Goal: Task Accomplishment & Management: Manage account settings

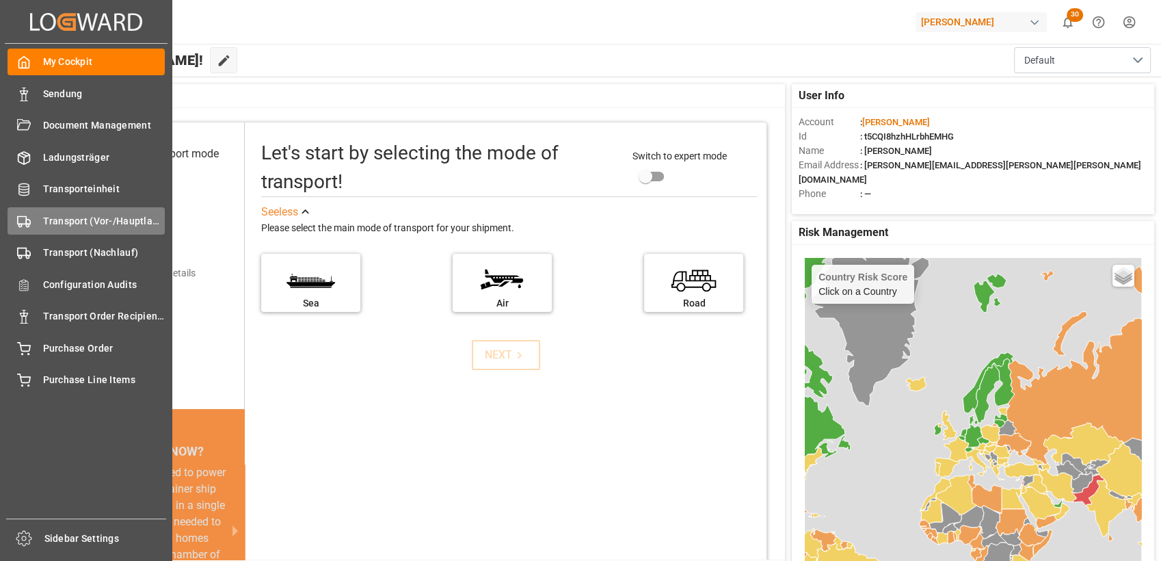
click at [55, 227] on span "Transport (Vor-/Hauptlauf)" at bounding box center [104, 221] width 122 height 14
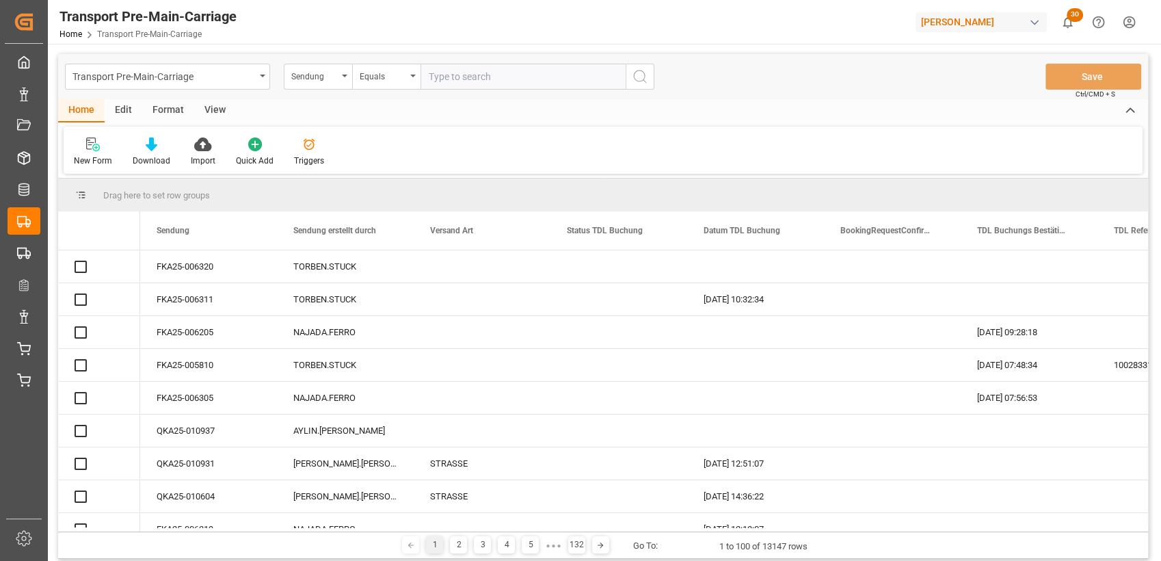
click at [170, 111] on div "Format" at bounding box center [168, 110] width 52 height 23
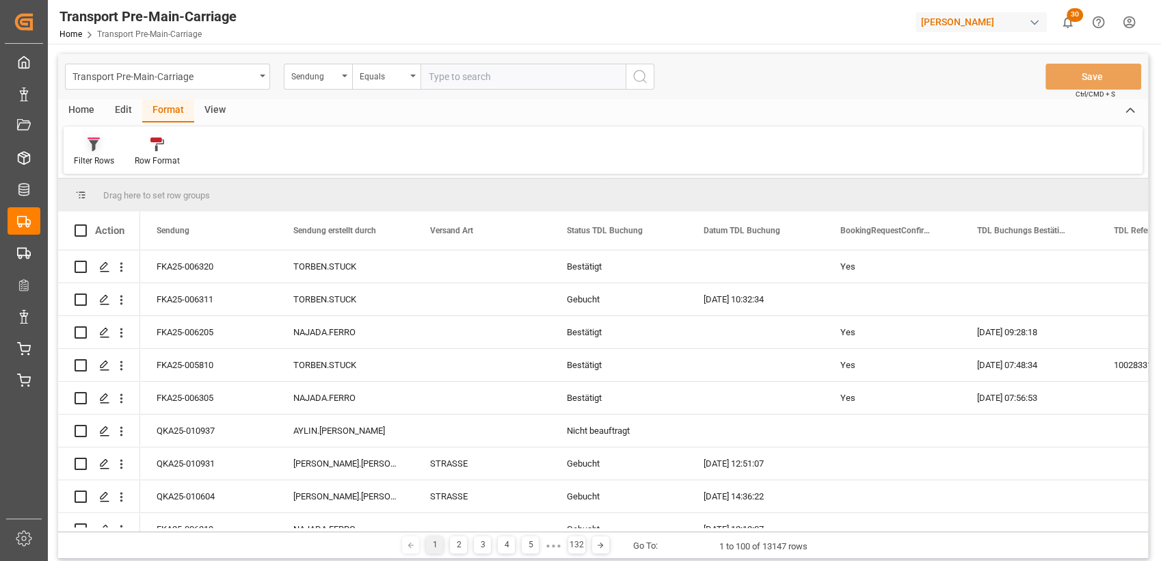
click at [95, 144] on icon at bounding box center [94, 145] width 10 height 11
click at [114, 216] on div "Dachser ungebucht" at bounding box center [142, 222] width 120 height 14
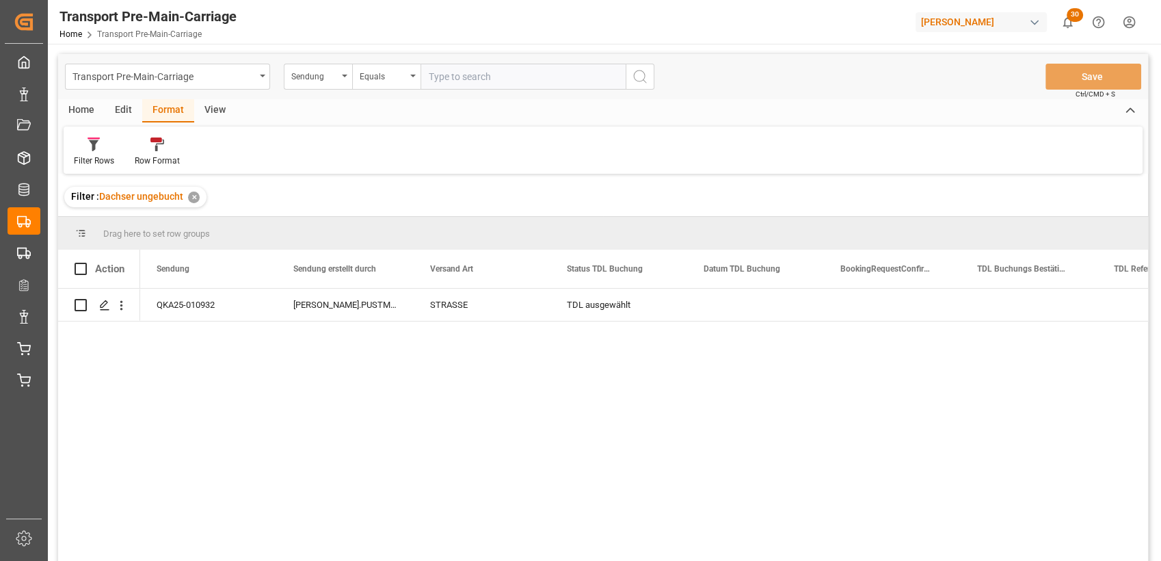
click at [216, 115] on div "View" at bounding box center [215, 110] width 42 height 23
click at [153, 148] on icon at bounding box center [155, 144] width 14 height 14
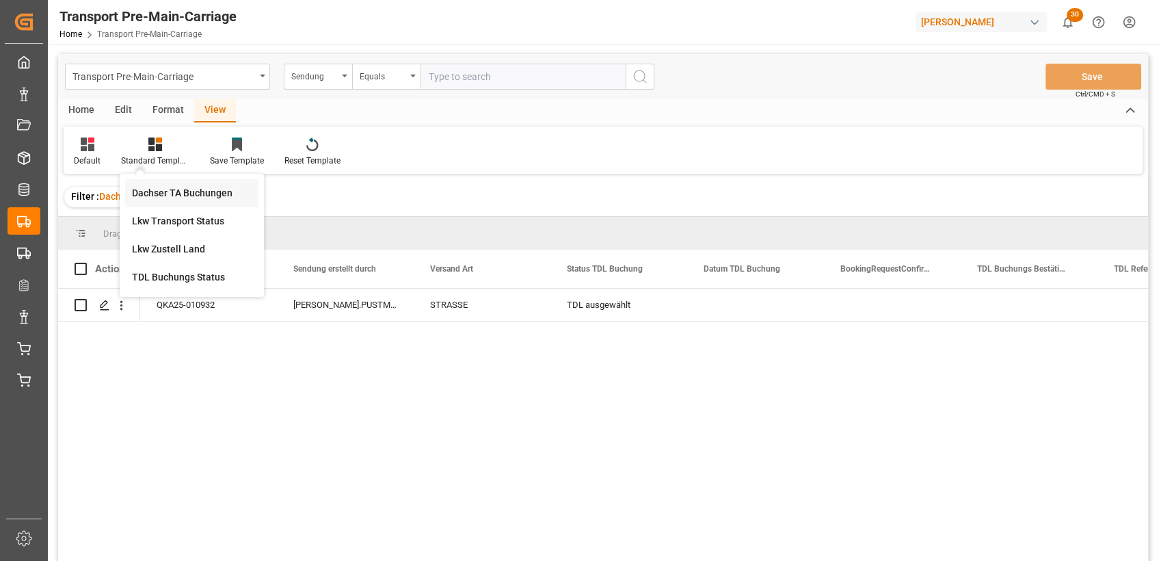
click at [180, 187] on div "Dachser TA Buchungen" at bounding box center [192, 193] width 120 height 14
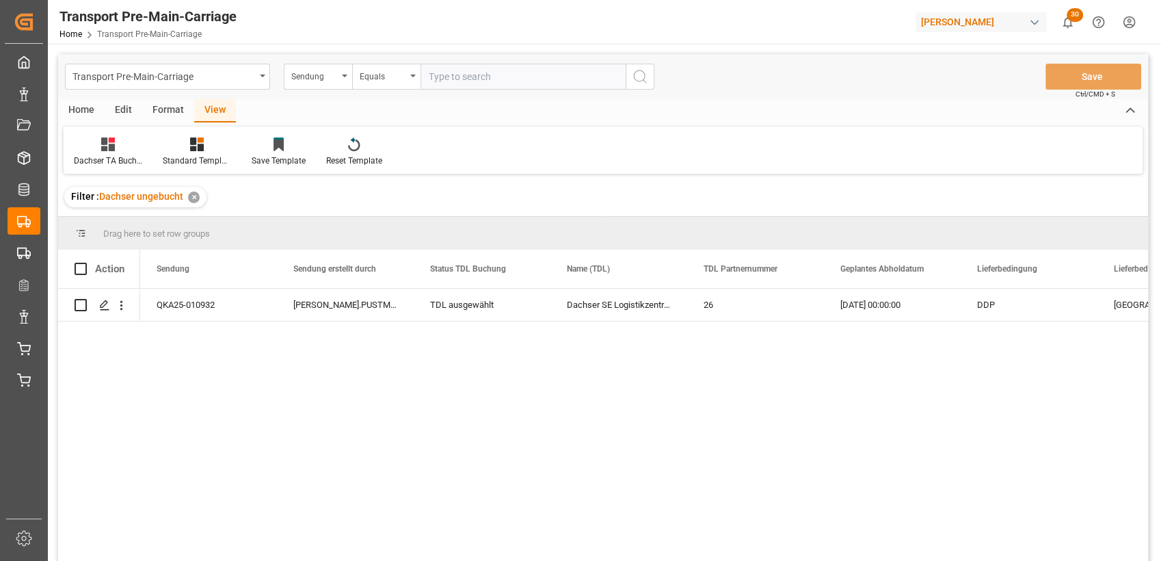
click at [71, 109] on div "Home" at bounding box center [81, 110] width 47 height 23
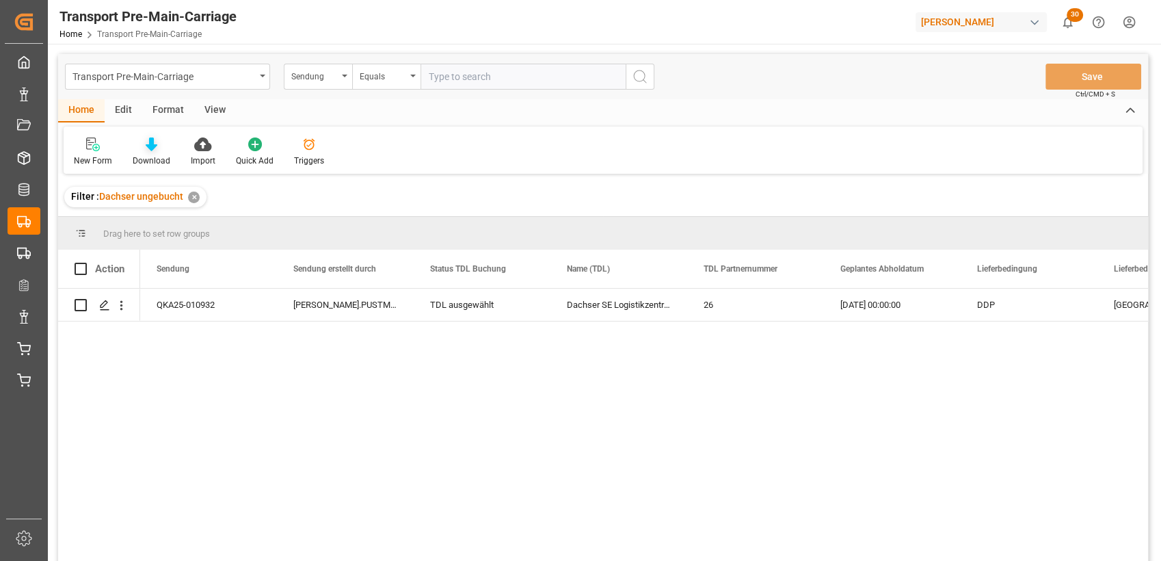
click at [146, 144] on icon at bounding box center [152, 144] width 12 height 14
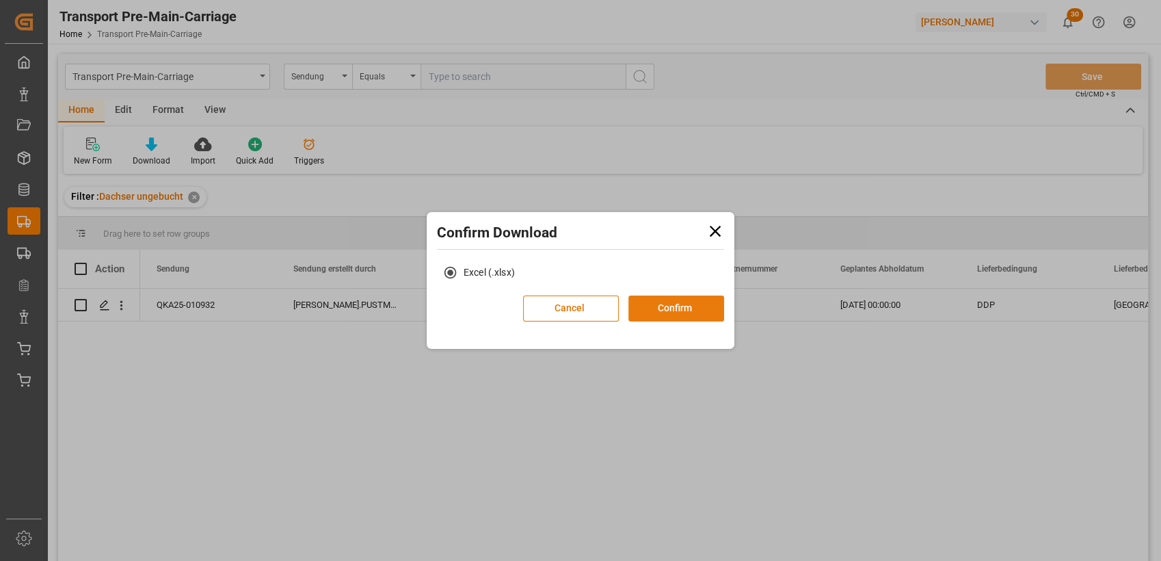
click at [672, 302] on button "Confirm" at bounding box center [676, 308] width 96 height 26
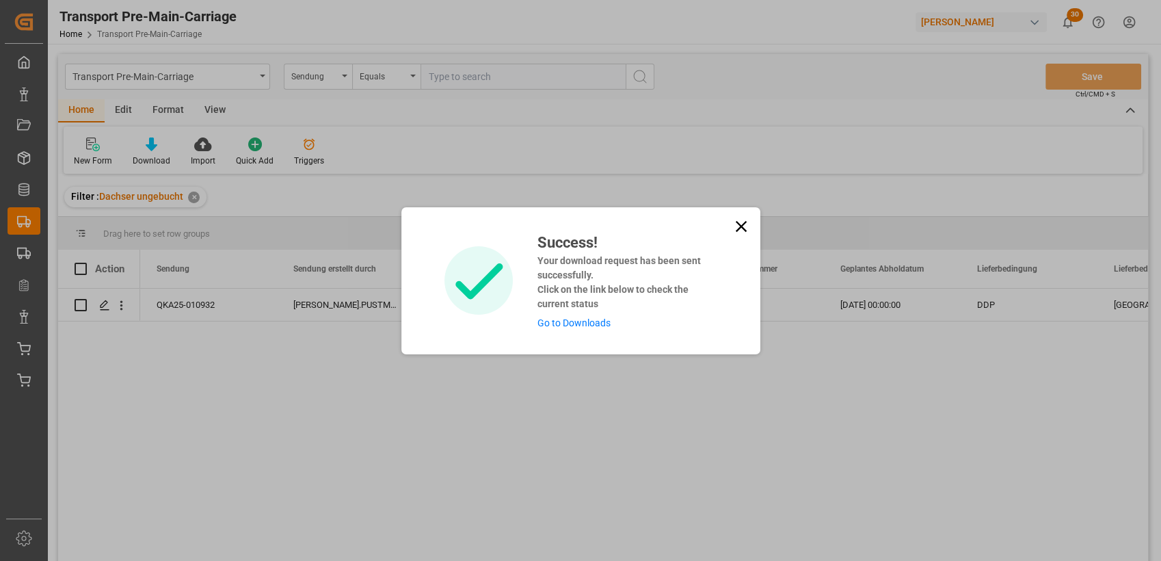
click at [551, 320] on link "Go to Downloads" at bounding box center [574, 322] width 73 height 11
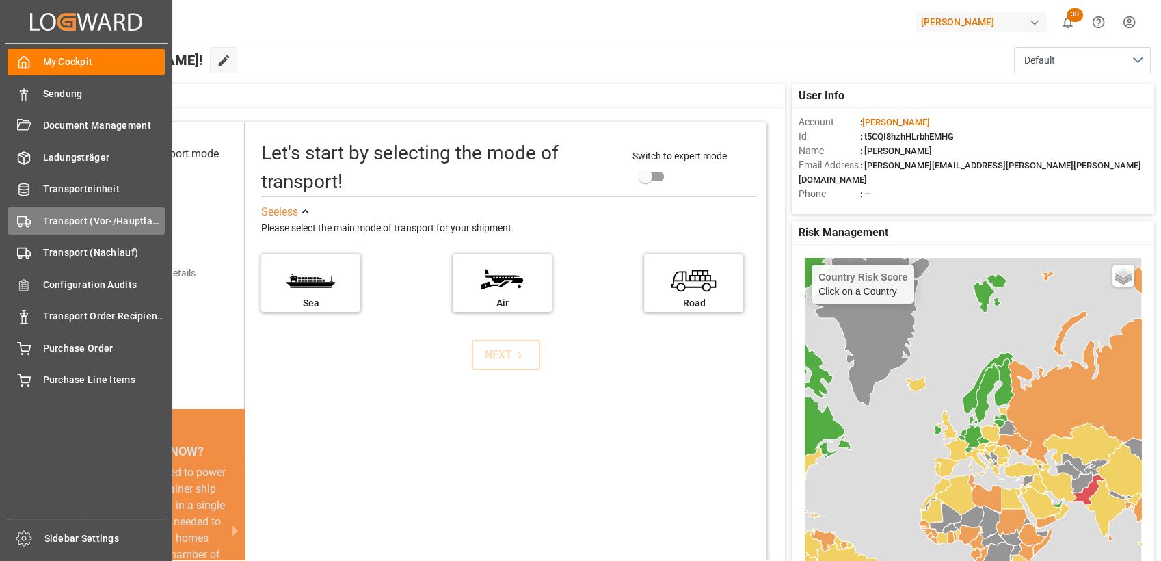
click at [19, 222] on icon at bounding box center [24, 222] width 14 height 14
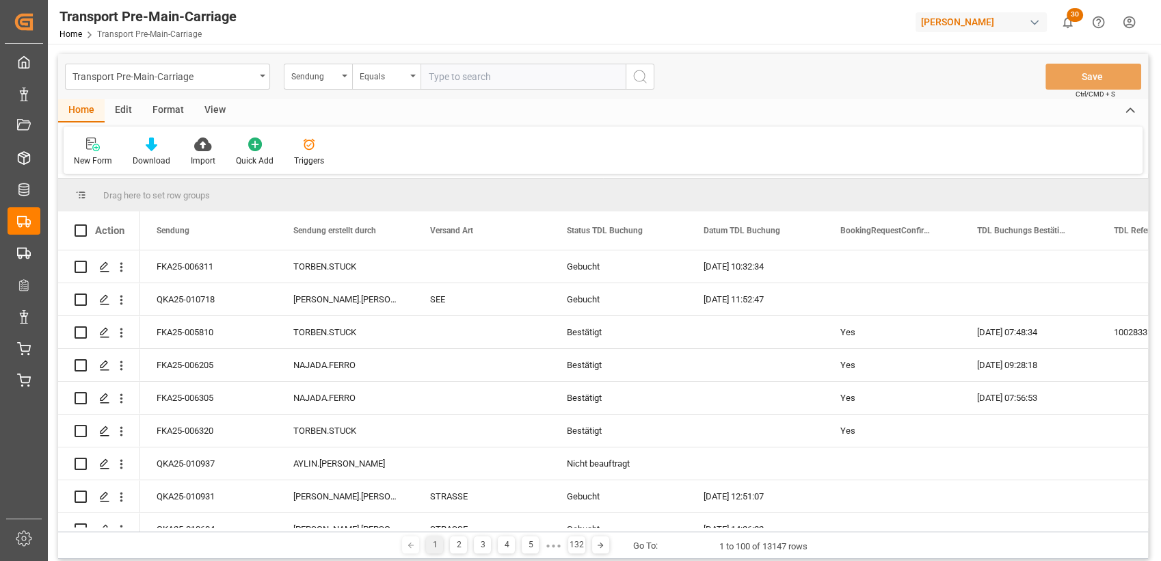
click at [180, 114] on div "Format" at bounding box center [168, 110] width 52 height 23
click at [103, 161] on div "Filter Rows" at bounding box center [94, 161] width 40 height 12
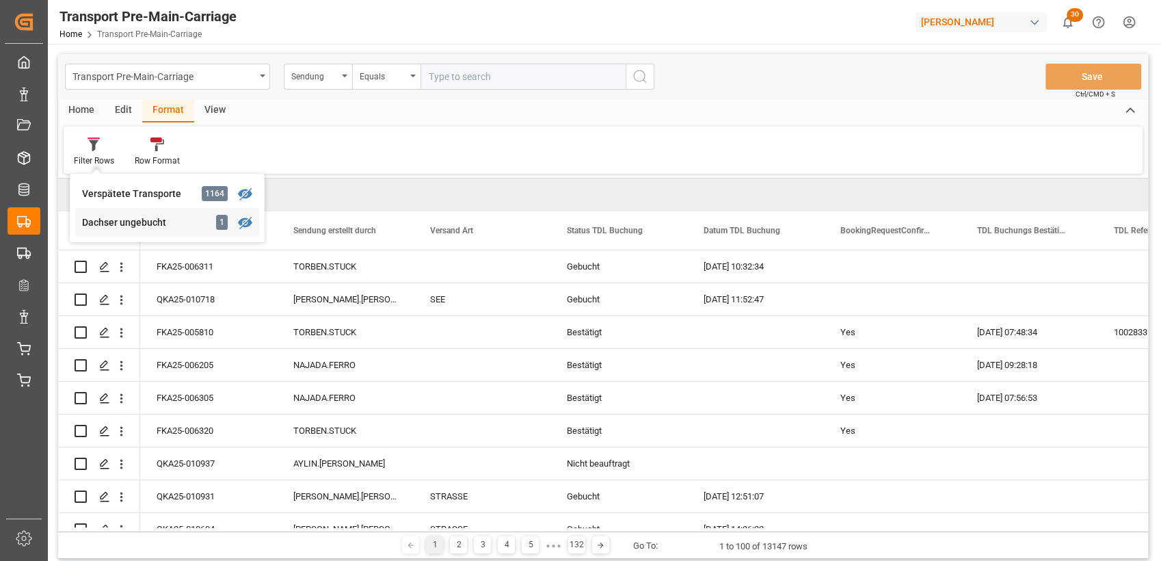
click at [119, 219] on div "Transport Pre-Main-Carriage Sendung Equals Save Ctrl/CMD + S Home Edit Format V…" at bounding box center [603, 306] width 1090 height 505
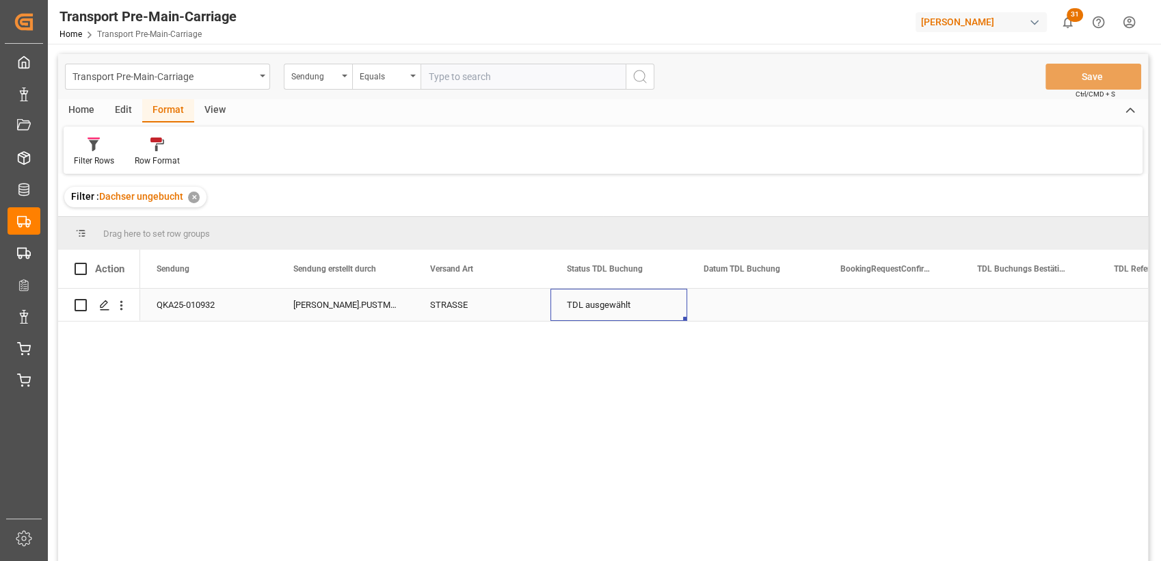
click at [602, 314] on div "TDL ausgewählt" at bounding box center [619, 304] width 104 height 31
click at [664, 315] on icon "open menu" at bounding box center [662, 313] width 16 height 16
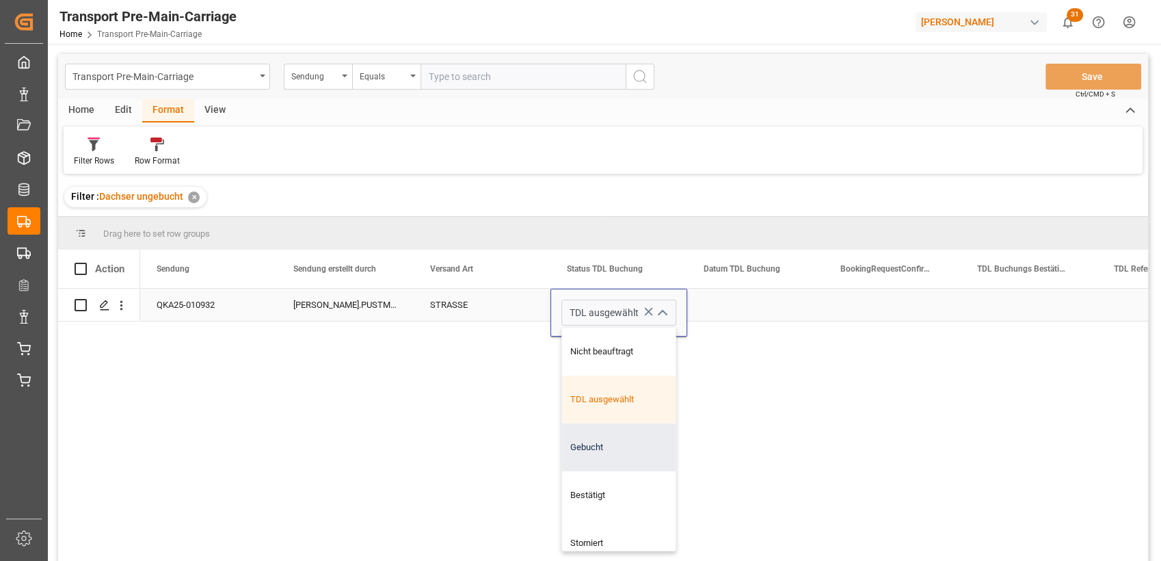
click at [600, 445] on div "Gebucht" at bounding box center [619, 447] width 114 height 48
type input "Gebucht"
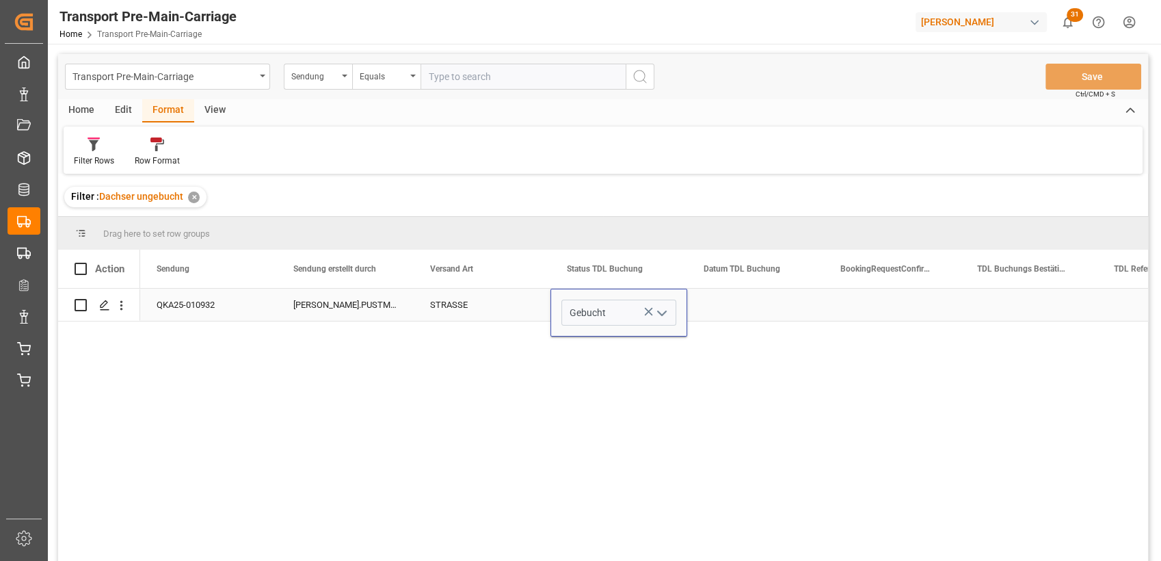
click at [516, 297] on div "STRASSE" at bounding box center [482, 305] width 137 height 32
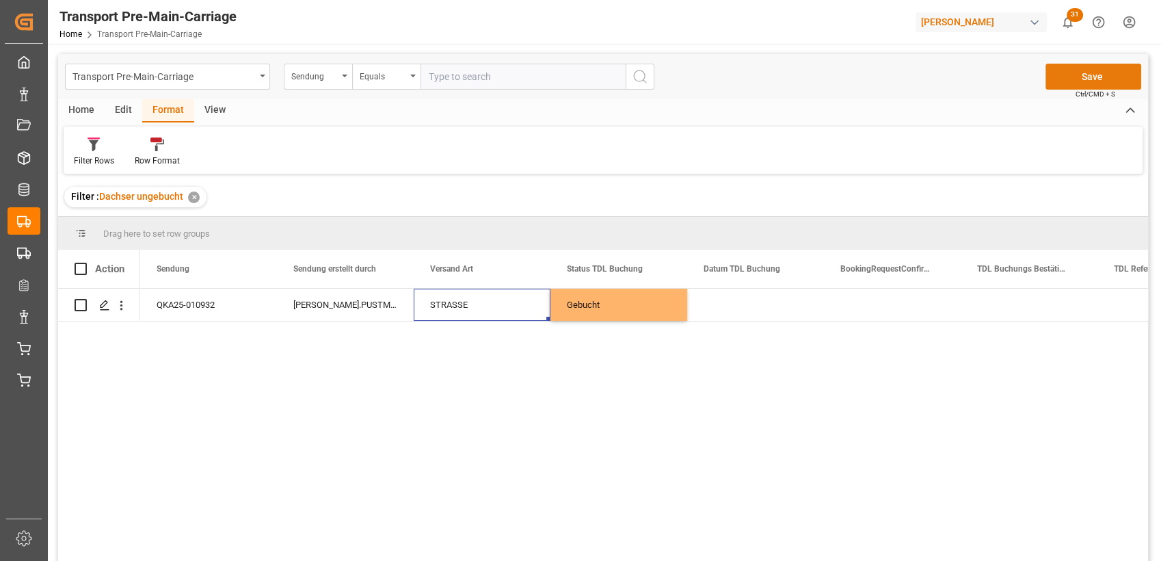
click at [1085, 72] on button "Save" at bounding box center [1094, 77] width 96 height 26
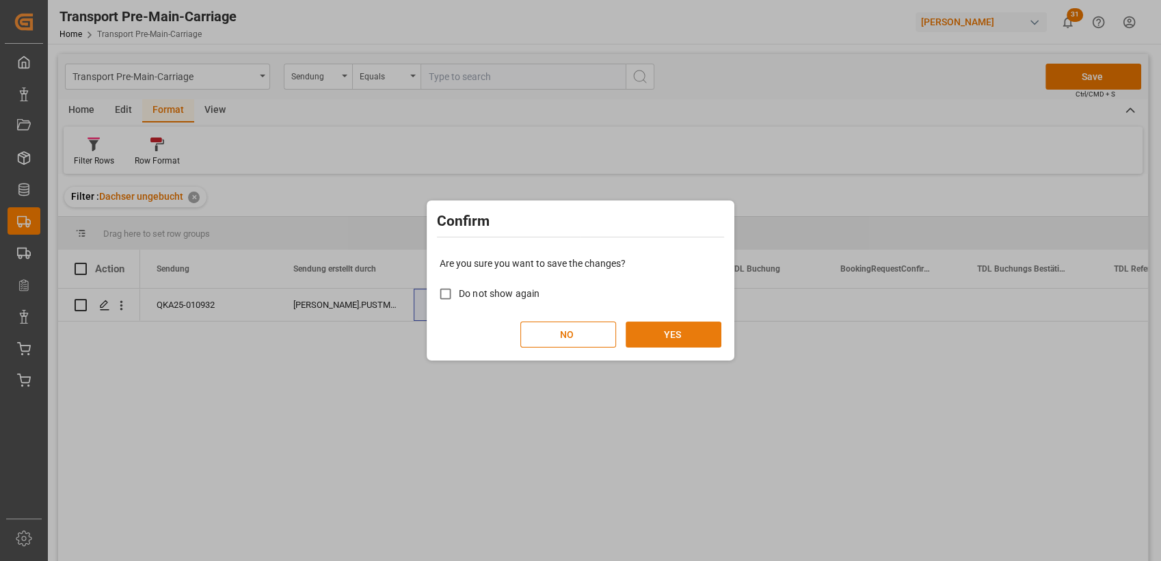
click at [660, 326] on button "YES" at bounding box center [674, 334] width 96 height 26
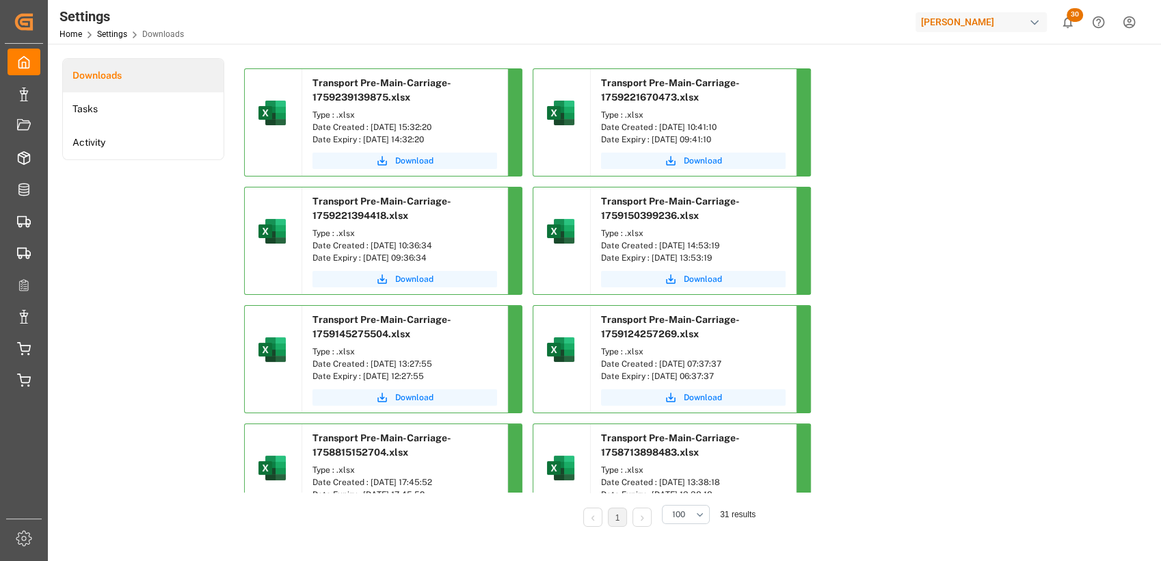
drag, startPoint x: 0, startPoint y: 0, endPoint x: 250, endPoint y: 259, distance: 360.3
click at [250, 259] on div at bounding box center [273, 240] width 57 height 107
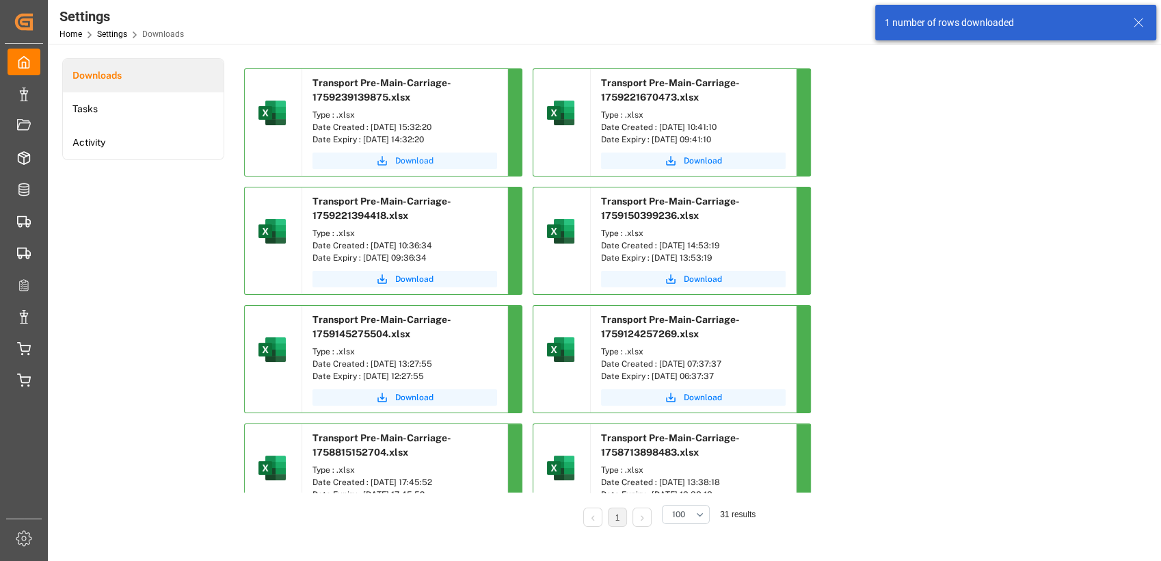
click at [443, 161] on button "Download" at bounding box center [405, 160] width 185 height 16
